Goal: Information Seeking & Learning: Learn about a topic

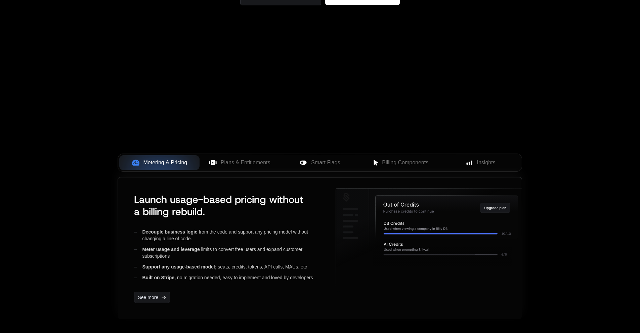
scroll to position [235, 0]
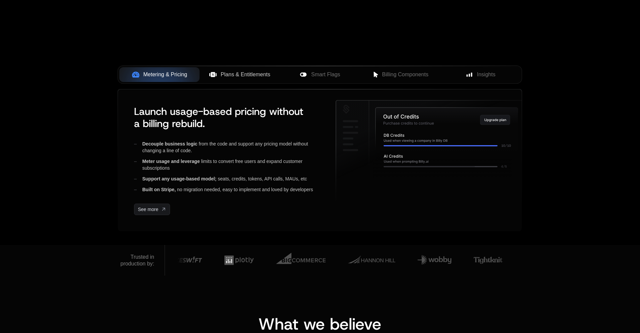
click at [238, 73] on span "Plans & Entitlements" at bounding box center [246, 75] width 50 height 8
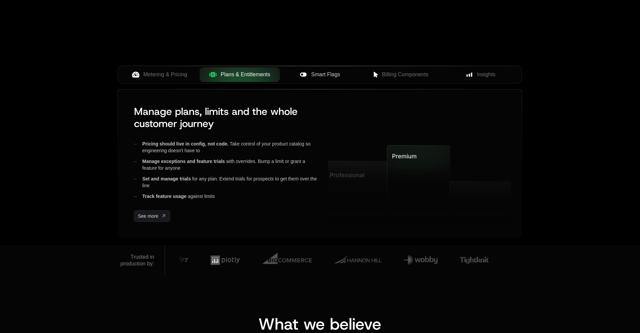
click at [314, 73] on span "Smart Flags" at bounding box center [325, 75] width 29 height 8
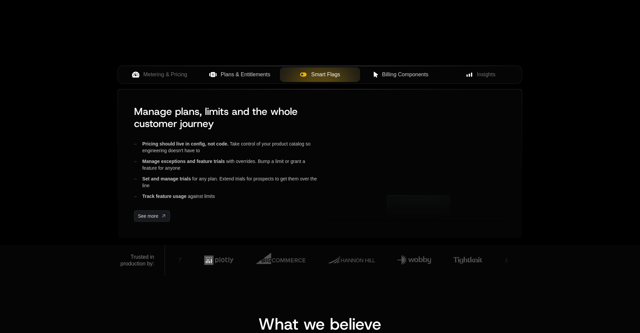
click at [412, 72] on span "Billing Components" at bounding box center [405, 75] width 46 height 8
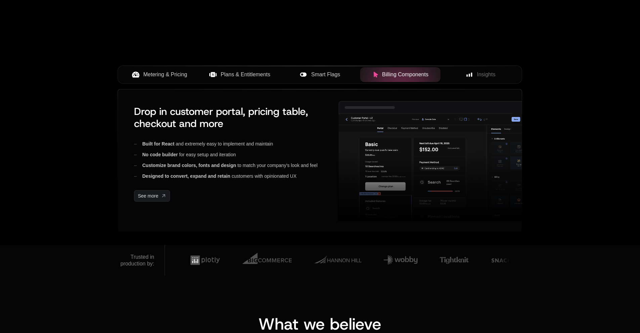
click at [174, 70] on button "Metering & Pricing" at bounding box center [159, 74] width 80 height 15
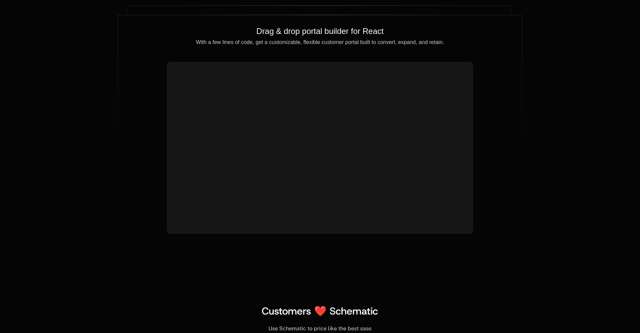
scroll to position [2353, 0]
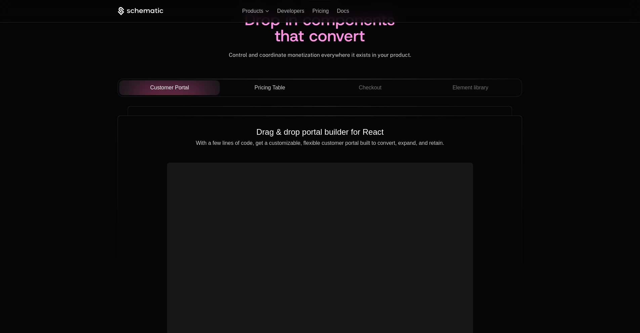
click at [272, 90] on span "Pricing Table" at bounding box center [270, 88] width 31 height 8
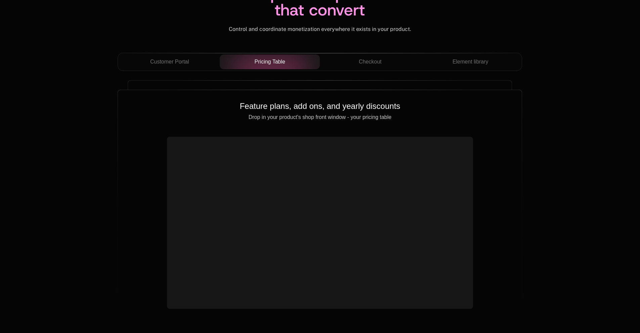
scroll to position [2387, 0]
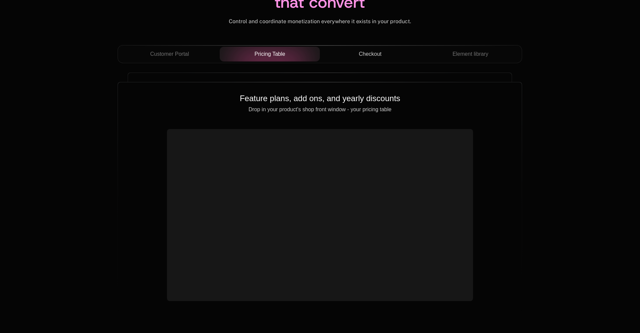
click at [369, 54] on span "Checkout" at bounding box center [370, 54] width 23 height 8
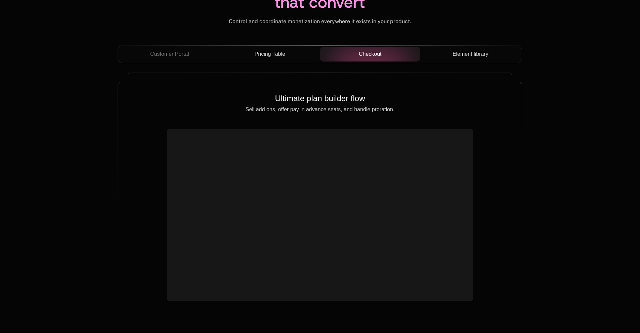
click at [464, 54] on span "Element library" at bounding box center [471, 54] width 36 height 8
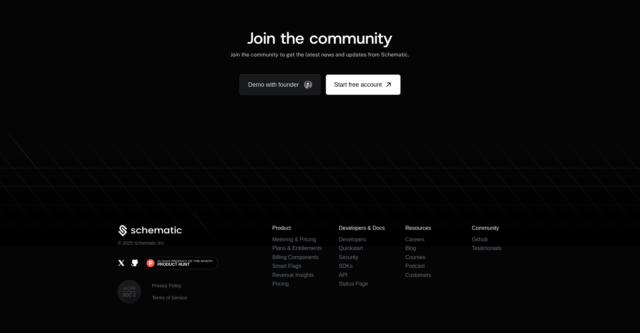
scroll to position [4075, 0]
